Goal: Task Accomplishment & Management: Use online tool/utility

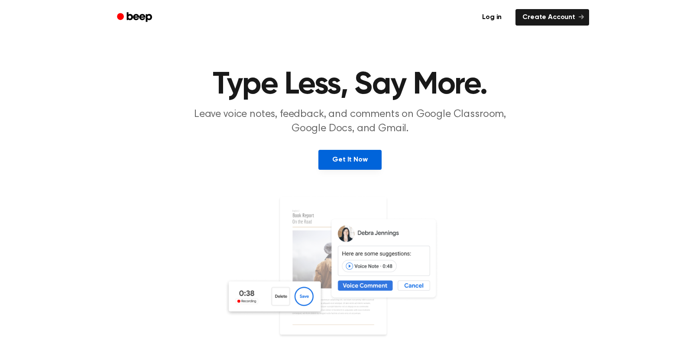
click at [365, 157] on link "Get It Now" at bounding box center [349, 160] width 63 height 20
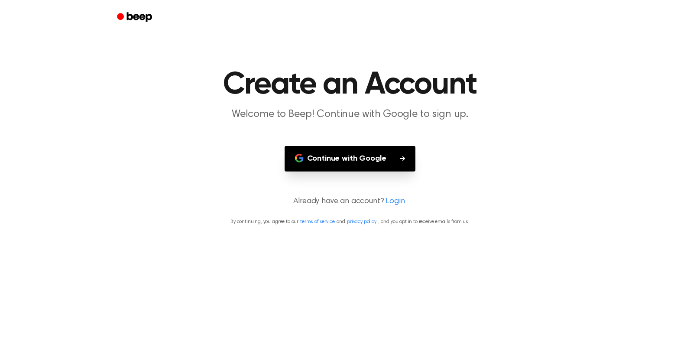
click at [369, 157] on button "Continue with Google" at bounding box center [349, 159] width 131 height 26
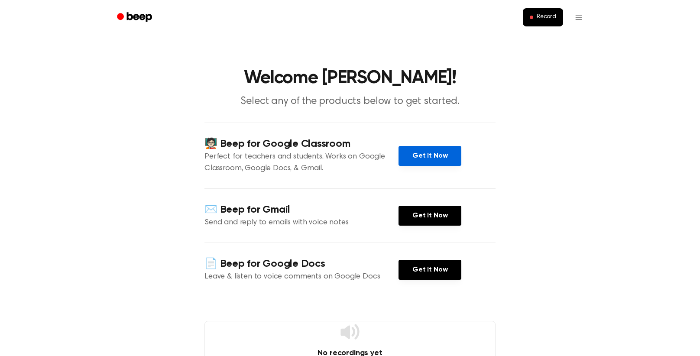
click at [431, 155] on link "Get It Now" at bounding box center [429, 156] width 63 height 20
click at [538, 19] on span "Record" at bounding box center [545, 17] width 19 height 8
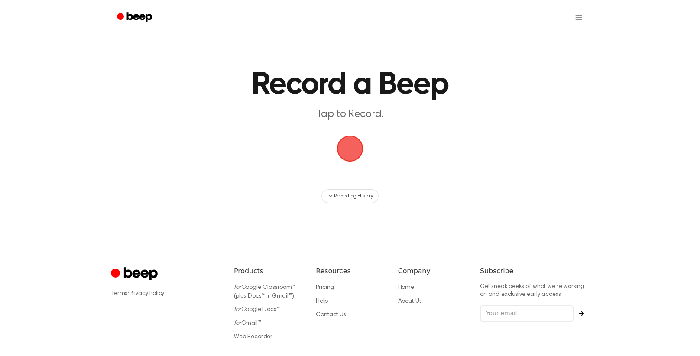
click at [345, 163] on span "button" at bounding box center [349, 148] width 29 height 29
click at [350, 199] on span "Recording History" at bounding box center [353, 196] width 39 height 8
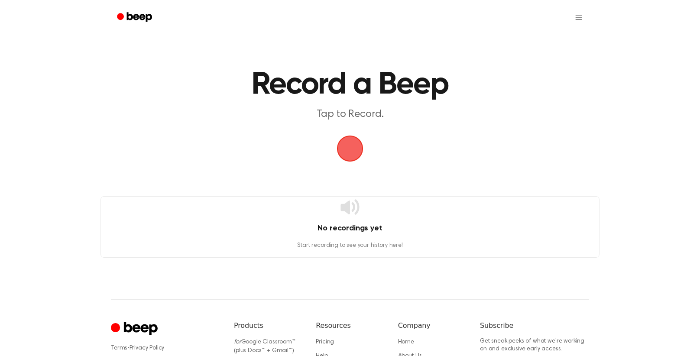
click at [221, 61] on main "Record a Beep Tap to Record. No recordings yet Start recording to see your hist…" at bounding box center [350, 129] width 700 height 258
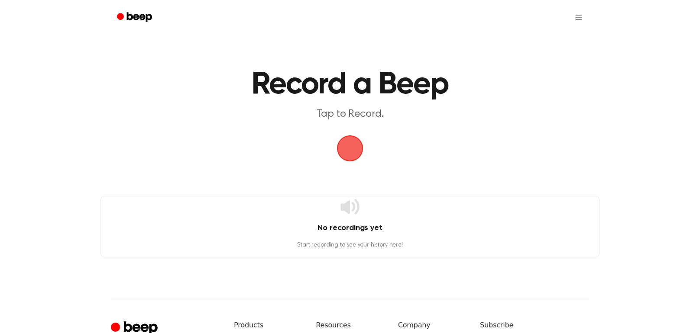
click at [339, 142] on span "button" at bounding box center [350, 148] width 32 height 32
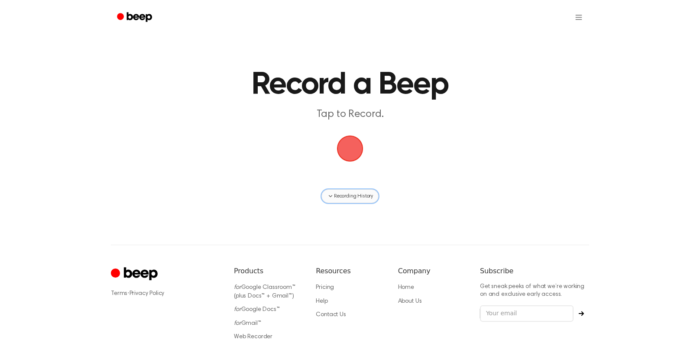
click at [352, 195] on span "Recording History" at bounding box center [353, 196] width 39 height 8
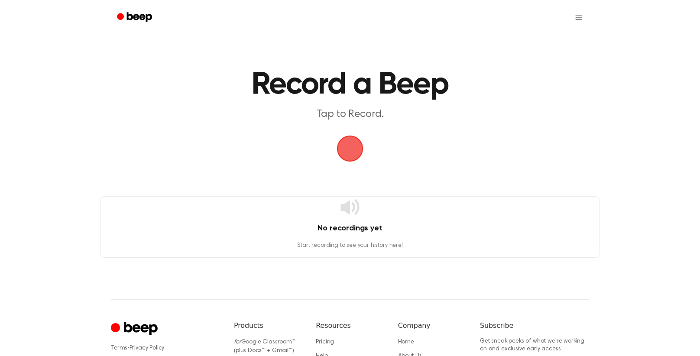
click at [342, 161] on span "button" at bounding box center [350, 148] width 24 height 24
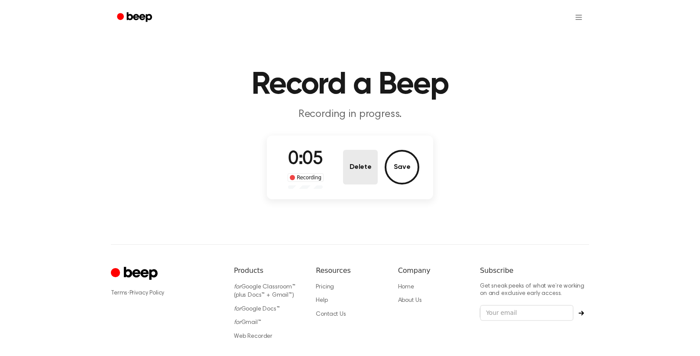
click at [349, 168] on button "Delete" at bounding box center [360, 167] width 35 height 35
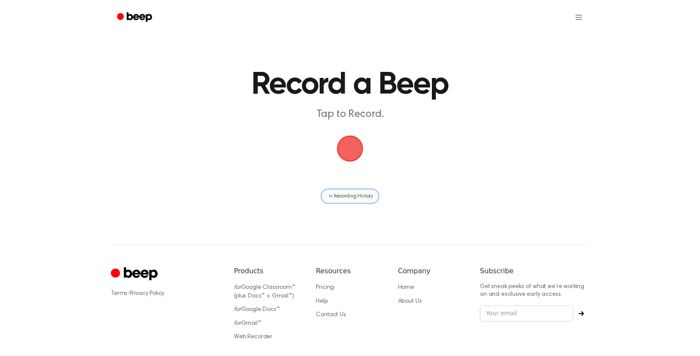
click at [361, 191] on button "Recording History" at bounding box center [349, 196] width 57 height 14
